Goal: Task Accomplishment & Management: Use online tool/utility

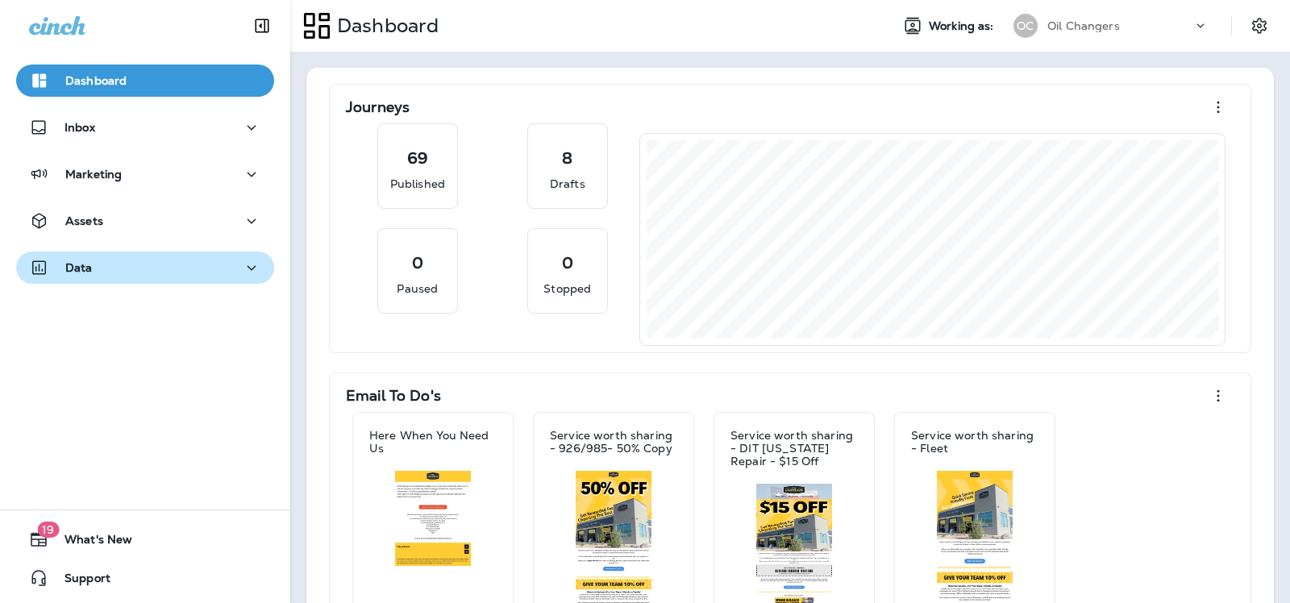
click at [131, 277] on div "Data" at bounding box center [145, 268] width 232 height 20
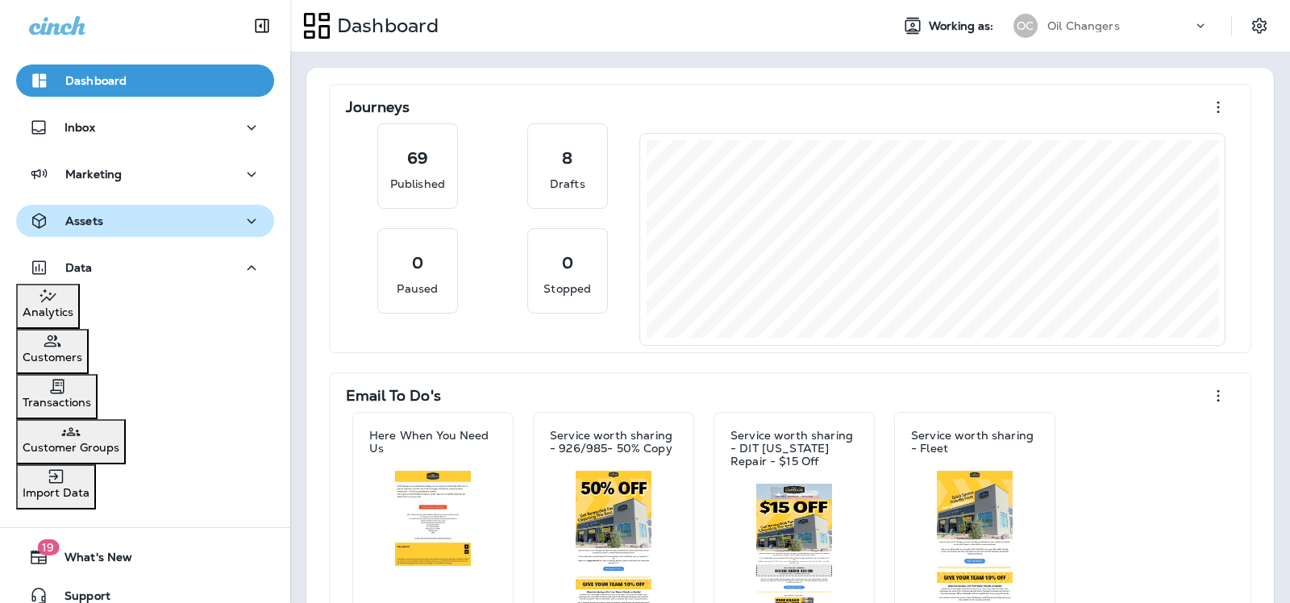
click at [123, 222] on div "Assets" at bounding box center [145, 221] width 232 height 20
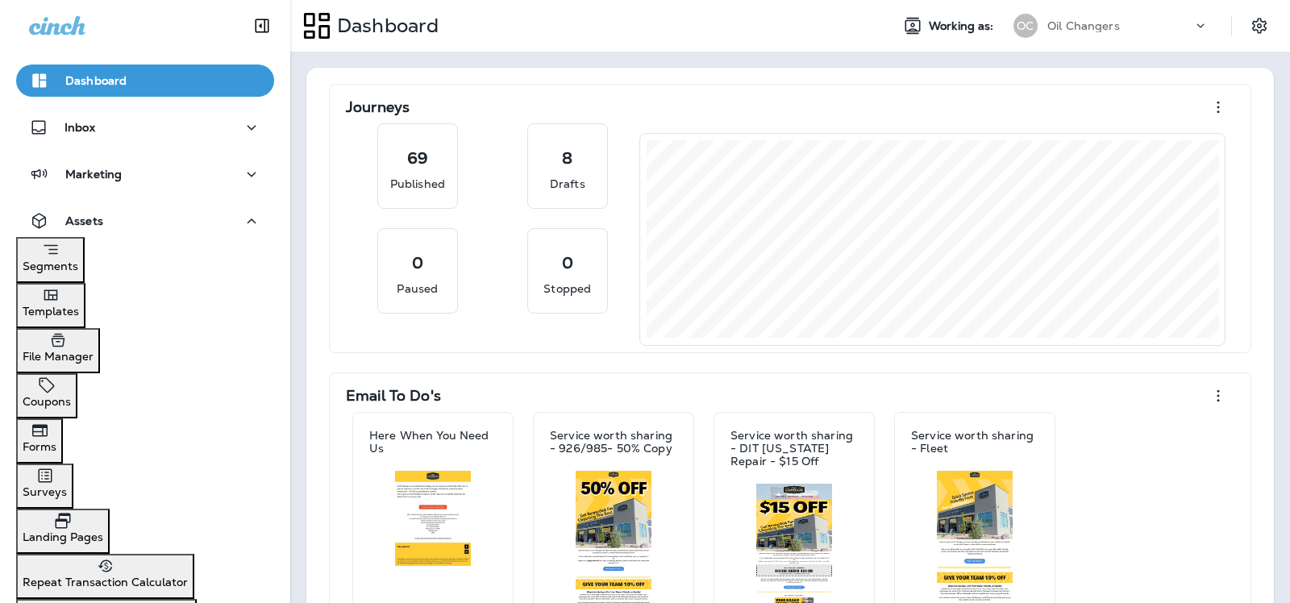
click at [79, 305] on p "Templates" at bounding box center [51, 311] width 56 height 13
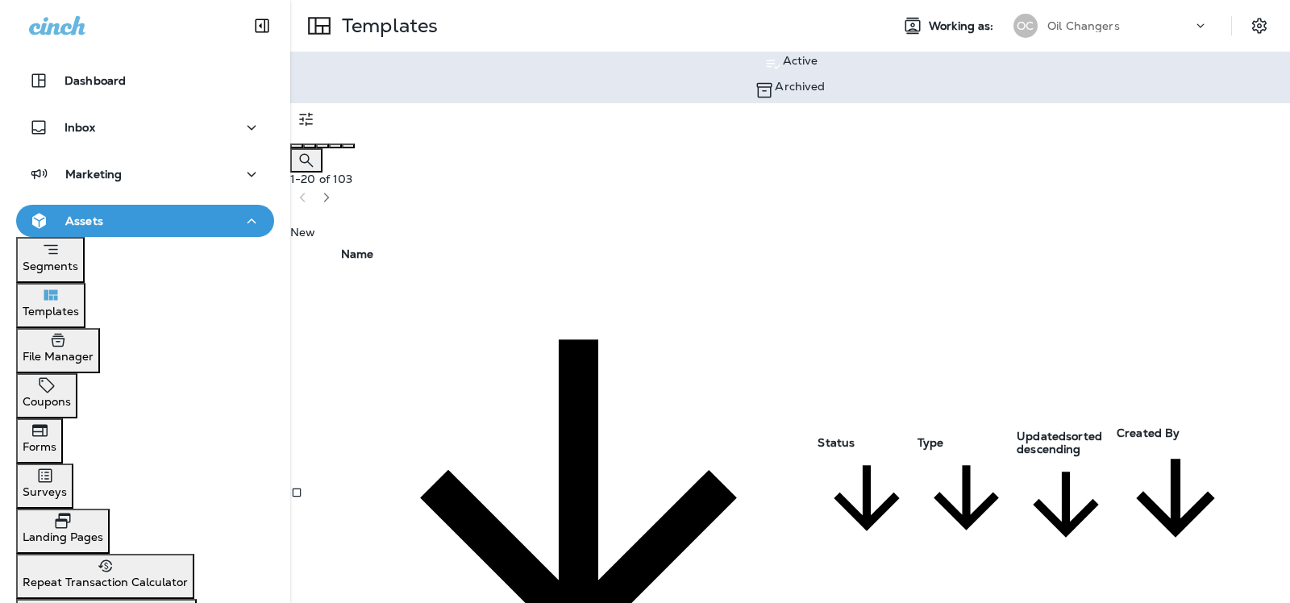
click at [313, 153] on icon "Search Templates" at bounding box center [306, 160] width 14 height 14
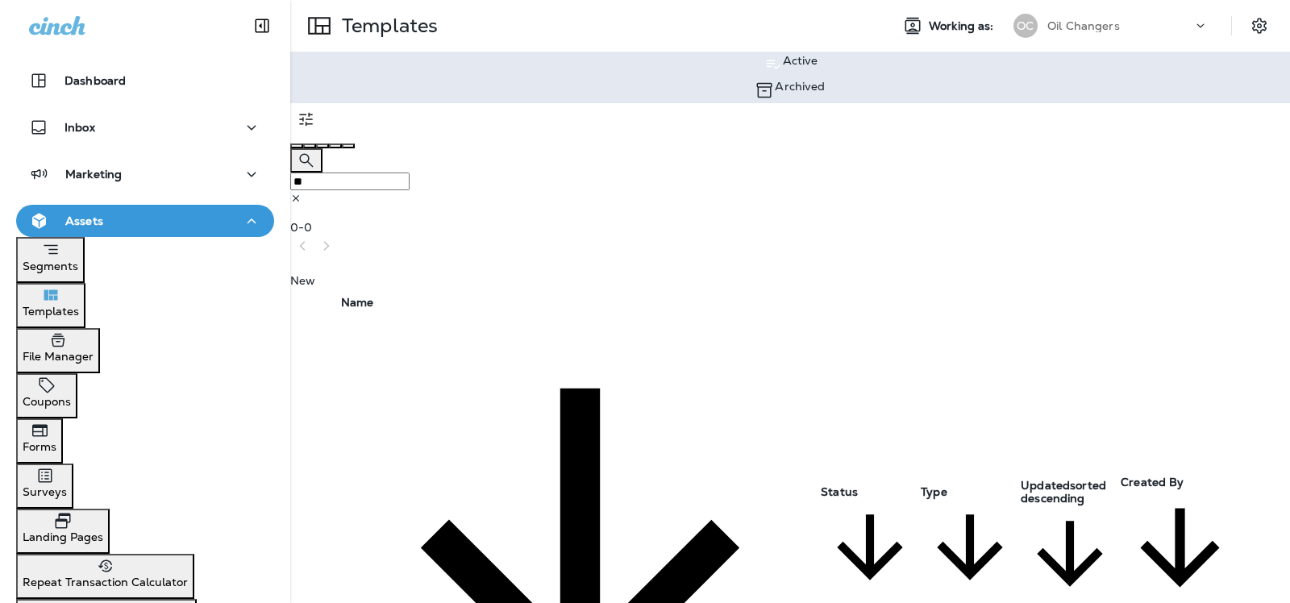
type input "*"
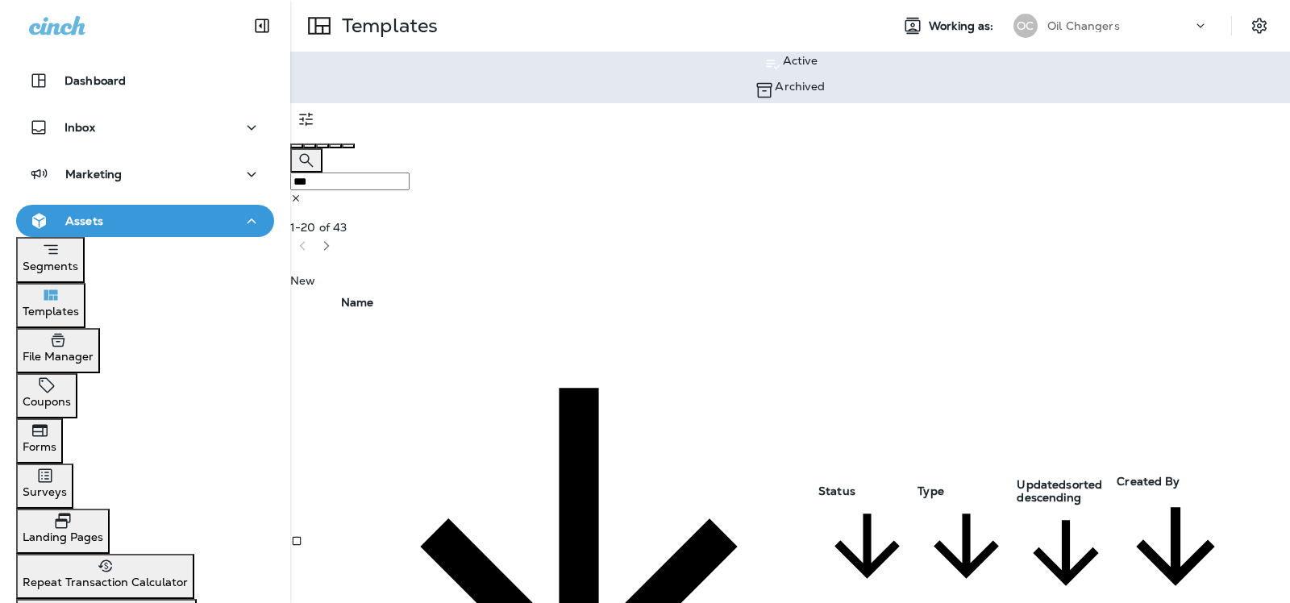
click at [853, 295] on th "Status" at bounding box center [866, 540] width 99 height 491
click at [676, 135] on div at bounding box center [790, 141] width 1000 height 13
click at [410, 173] on input "***" at bounding box center [349, 182] width 119 height 18
type input "*"
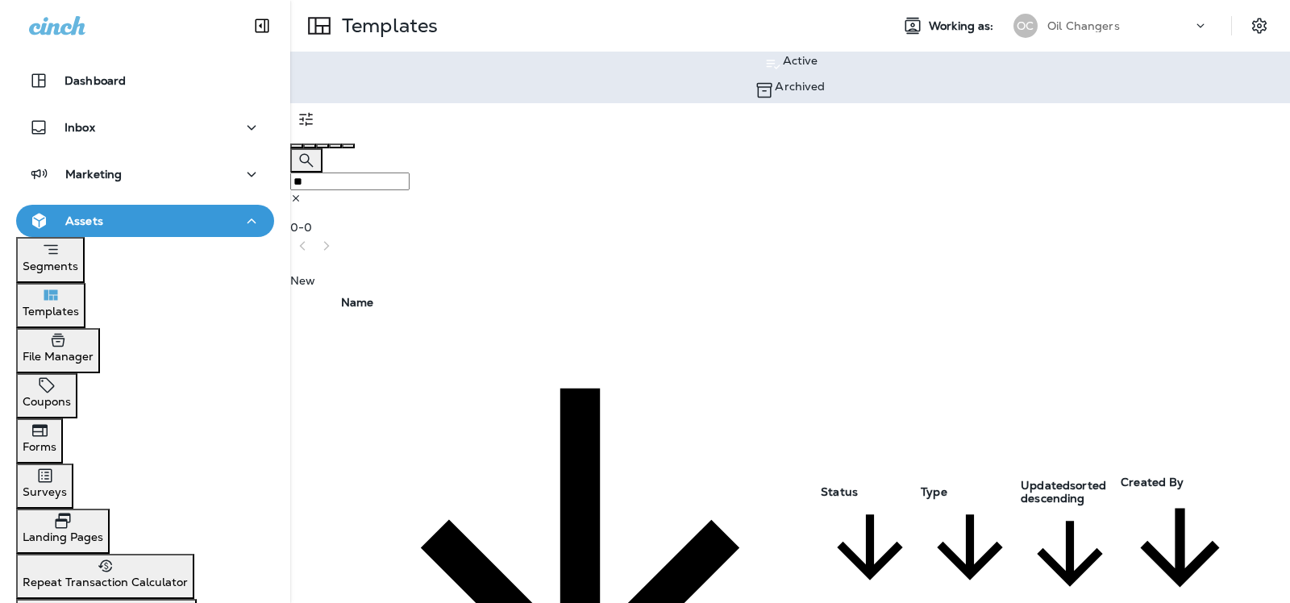
type input "*"
type input "***"
click at [301, 193] on icon at bounding box center [295, 198] width 11 height 11
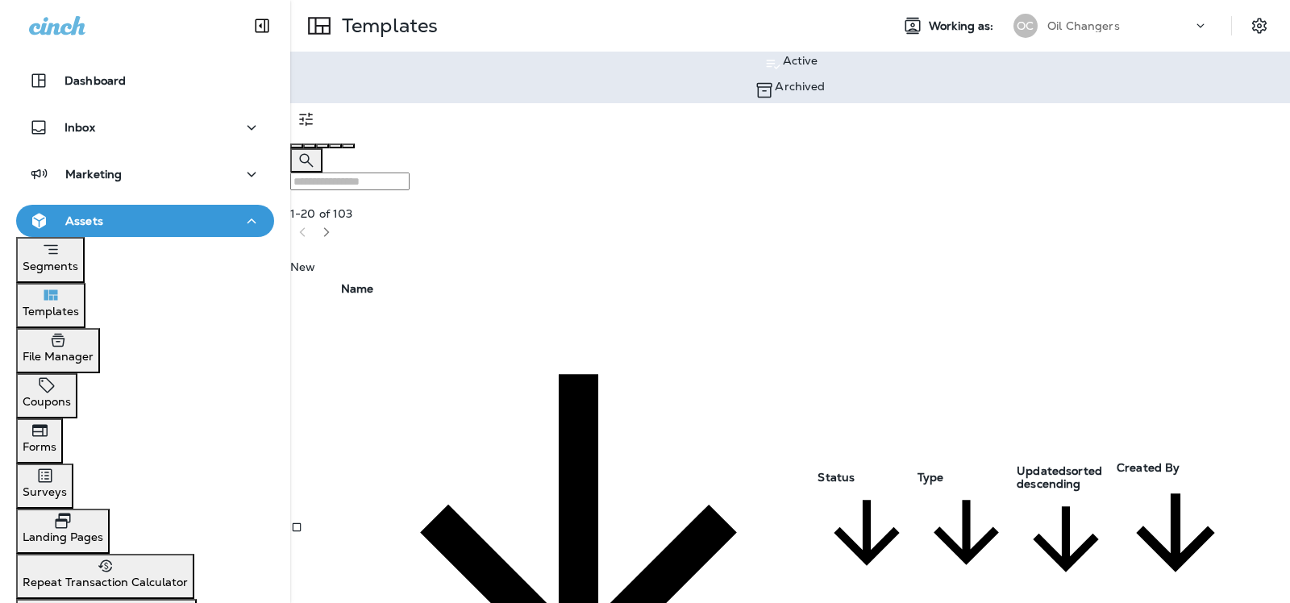
click at [332, 227] on icon "button" at bounding box center [326, 232] width 11 height 11
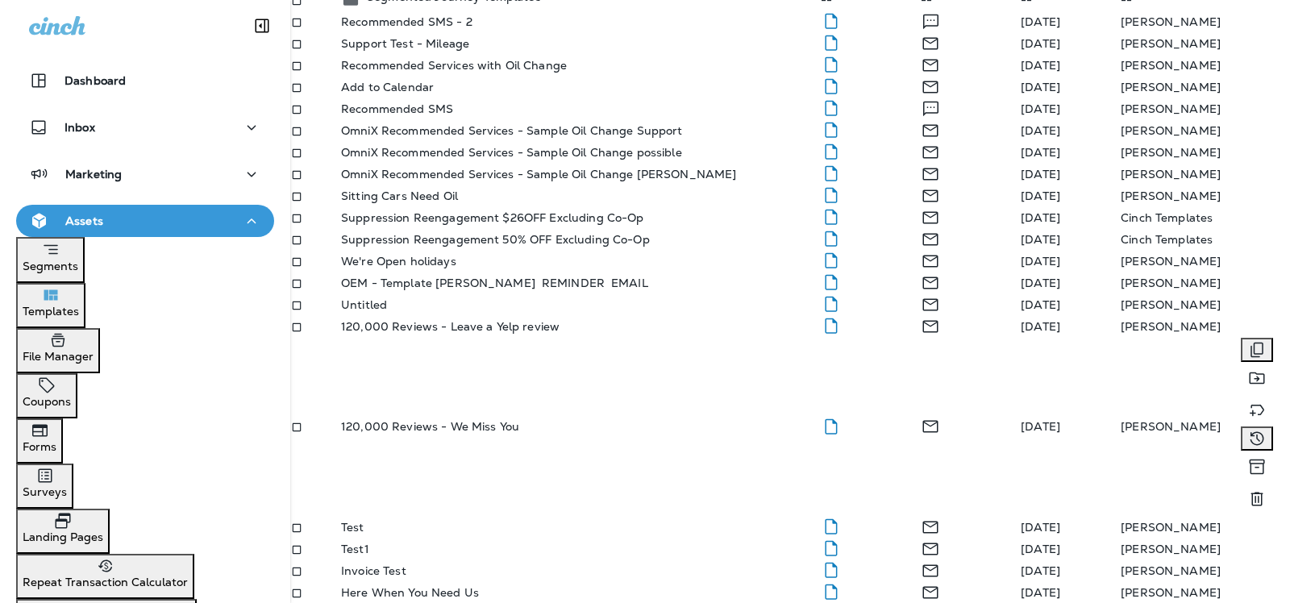
scroll to position [1557, 0]
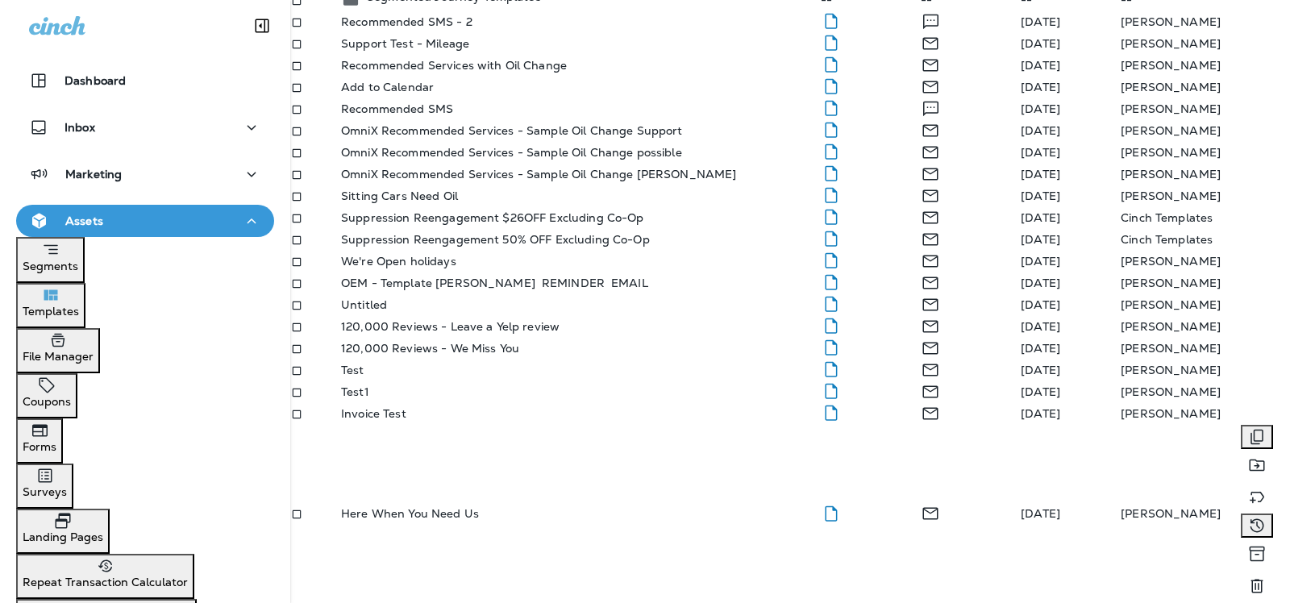
click at [432, 520] on p "Here When You Need Us" at bounding box center [410, 513] width 138 height 13
